Goal: Task Accomplishment & Management: Manage account settings

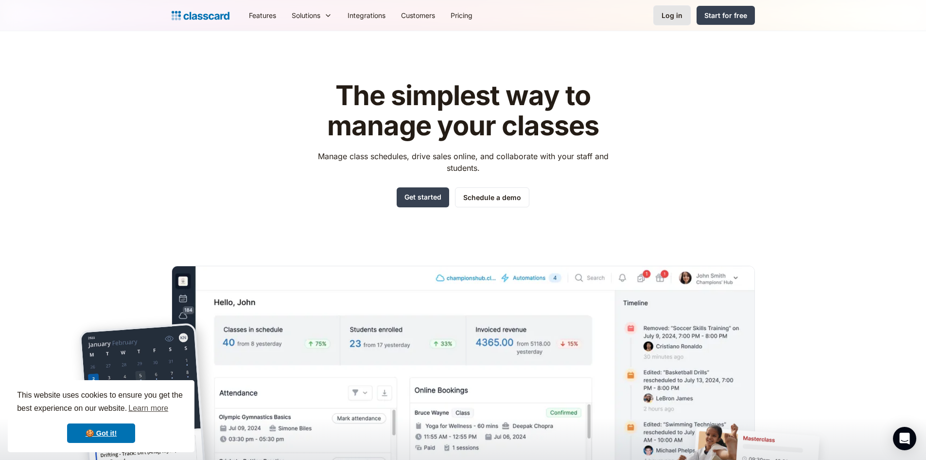
click at [667, 20] on link "Log in" at bounding box center [672, 15] width 37 height 20
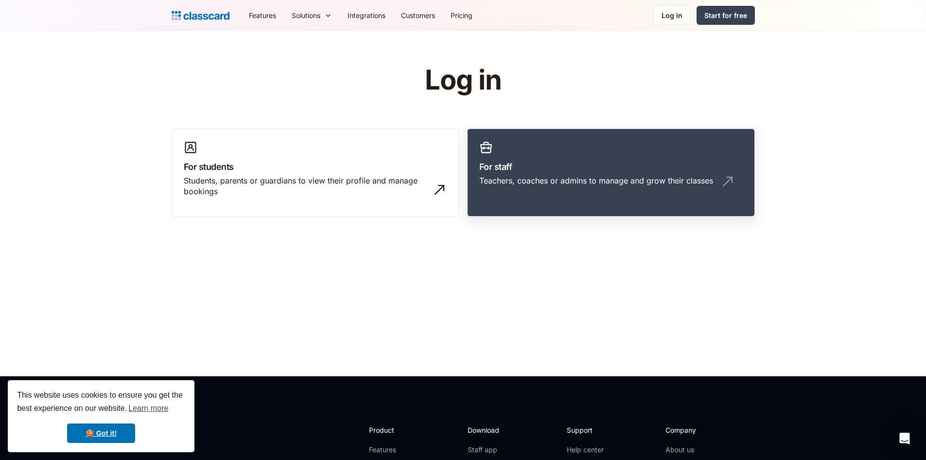
click at [607, 184] on div "Teachers, coaches or admins to manage and grow their classes" at bounding box center [597, 180] width 234 height 11
